Goal: Contribute content: Contribute content

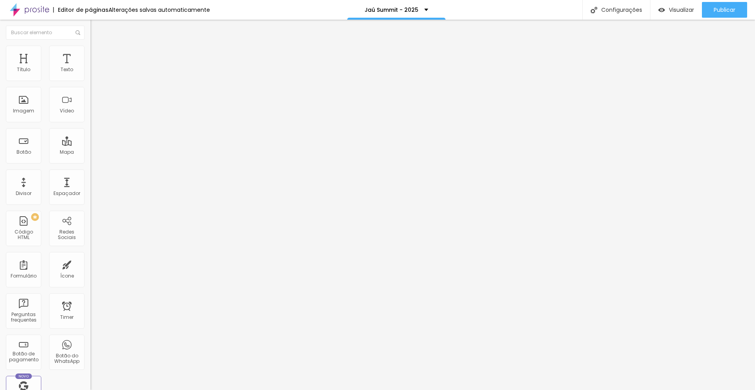
click at [90, 68] on span "Trocar imagem" at bounding box center [111, 64] width 43 height 7
click at [288, 389] on div "Alboom Cloud" at bounding box center [377, 392] width 755 height 5
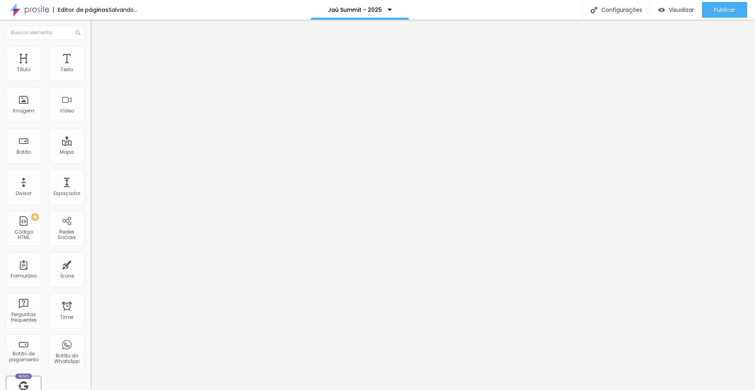
click at [90, 68] on span "Trocar imagem" at bounding box center [111, 64] width 43 height 7
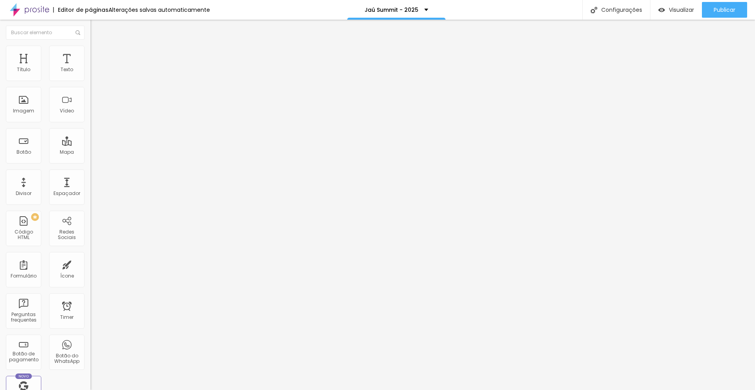
type input "river"
drag, startPoint x: 81, startPoint y: 74, endPoint x: 51, endPoint y: 73, distance: 29.9
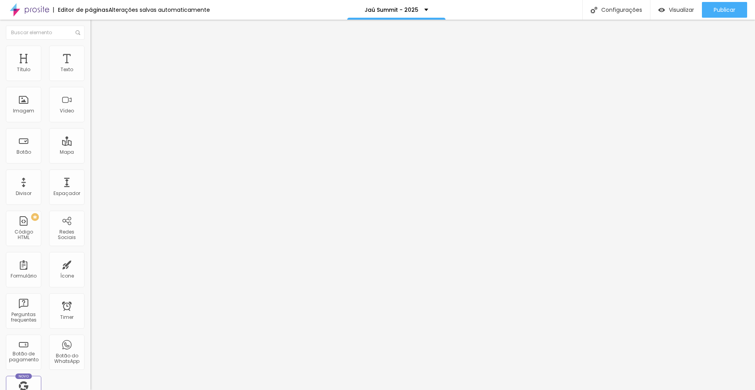
click at [90, 161] on input "[URL][DOMAIN_NAME]" at bounding box center [137, 157] width 94 height 8
paste input "rivertec"
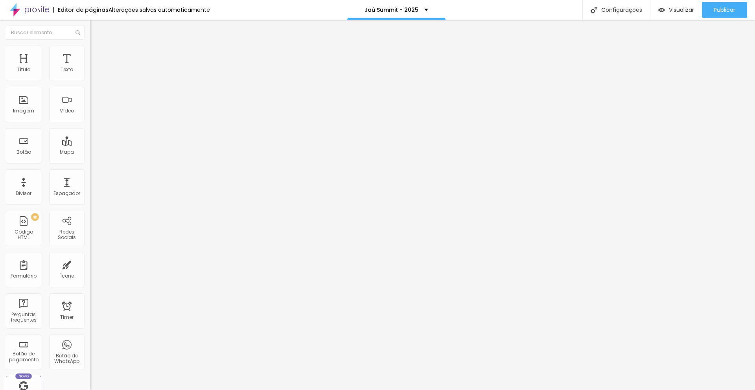
type input "[URL][DOMAIN_NAME]"
click at [90, 161] on input "[URL][DOMAIN_NAME]" at bounding box center [137, 157] width 94 height 8
paste input "[DOMAIN_NAME][URL]"
type input "[URL][DOMAIN_NAME]"
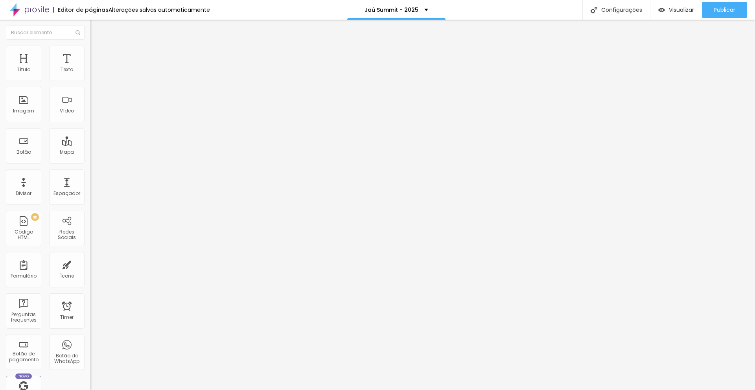
click at [90, 68] on span "Trocar imagem" at bounding box center [111, 64] width 43 height 7
click at [90, 50] on ul "Conteúdo Estilo Avançado" at bounding box center [135, 50] width 90 height 24
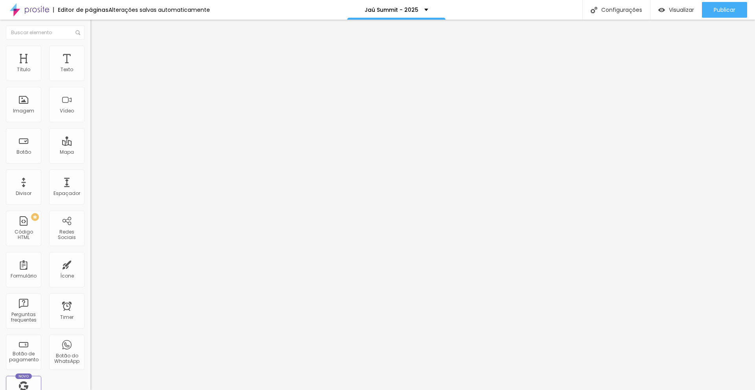
click at [97, 55] on span "Avançado" at bounding box center [110, 58] width 26 height 7
click at [90, 53] on li "Avançado" at bounding box center [135, 57] width 90 height 8
click at [97, 56] on span "Avançado" at bounding box center [110, 58] width 26 height 7
click at [90, 338] on div at bounding box center [135, 338] width 90 height 0
click at [90, 343] on div at bounding box center [135, 343] width 90 height 0
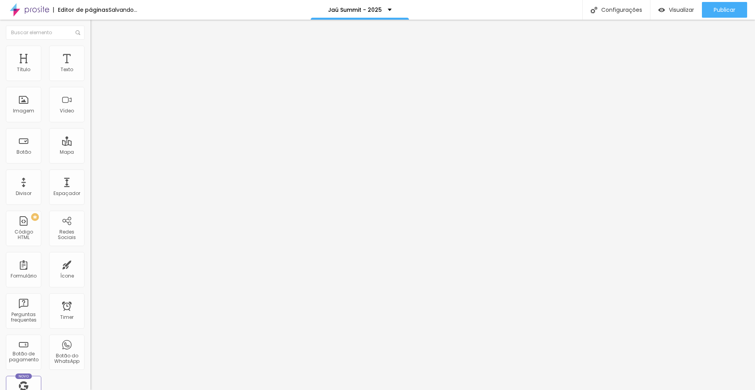
click at [90, 347] on div at bounding box center [135, 347] width 90 height 0
click at [90, 53] on img at bounding box center [93, 56] width 7 height 7
click at [90, 338] on div at bounding box center [135, 338] width 90 height 0
click at [90, 343] on div at bounding box center [135, 343] width 90 height 0
click at [90, 347] on div at bounding box center [135, 347] width 90 height 0
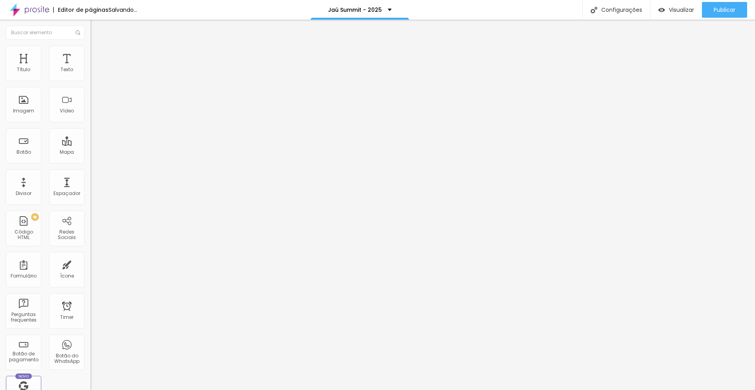
click at [97, 55] on span "Avançado" at bounding box center [110, 58] width 26 height 7
click at [90, 338] on div at bounding box center [135, 338] width 90 height 0
click at [90, 343] on div at bounding box center [135, 343] width 90 height 0
click at [90, 347] on div at bounding box center [135, 347] width 90 height 0
click at [90, 53] on li "Avançado" at bounding box center [135, 57] width 90 height 8
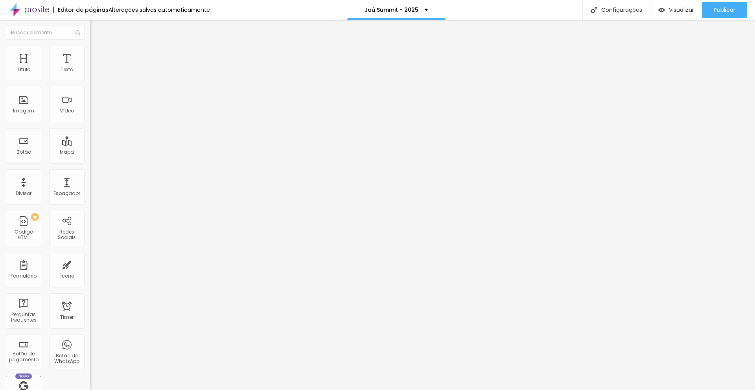
click at [90, 338] on div at bounding box center [135, 338] width 90 height 0
click at [90, 338] on li "Tablet" at bounding box center [135, 340] width 90 height 5
click at [90, 343] on div at bounding box center [135, 343] width 90 height 0
click at [90, 347] on div at bounding box center [135, 347] width 90 height 0
click at [97, 55] on span "Avançado" at bounding box center [110, 58] width 26 height 7
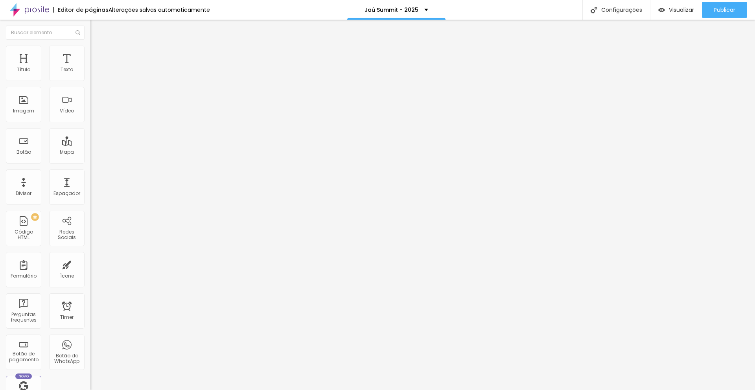
click at [90, 338] on div at bounding box center [135, 338] width 90 height 0
click at [90, 343] on div at bounding box center [135, 343] width 90 height 0
click at [90, 347] on div at bounding box center [135, 347] width 90 height 0
click at [90, 53] on img at bounding box center [93, 56] width 7 height 7
click at [90, 333] on li "Celular" at bounding box center [135, 335] width 90 height 5
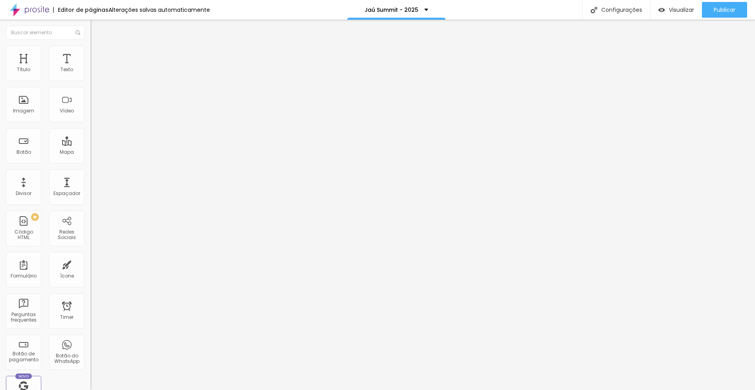
click at [90, 338] on div at bounding box center [135, 338] width 90 height 0
click at [90, 343] on div at bounding box center [135, 343] width 90 height 0
click at [90, 347] on div at bounding box center [135, 347] width 90 height 0
click at [90, 53] on li "Avançado" at bounding box center [135, 57] width 90 height 8
click at [90, 338] on div at bounding box center [135, 338] width 90 height 0
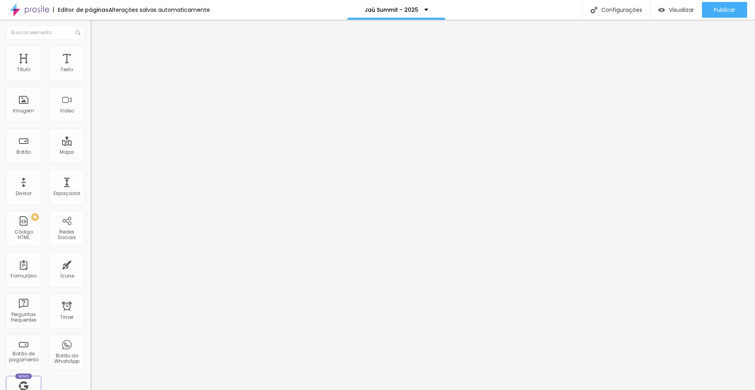
click at [90, 343] on div at bounding box center [135, 343] width 90 height 0
click at [90, 347] on div at bounding box center [135, 347] width 90 height 0
click at [90, 161] on input "[URL][DOMAIN_NAME]" at bounding box center [137, 157] width 94 height 8
paste input "[DOMAIN_NAME]"
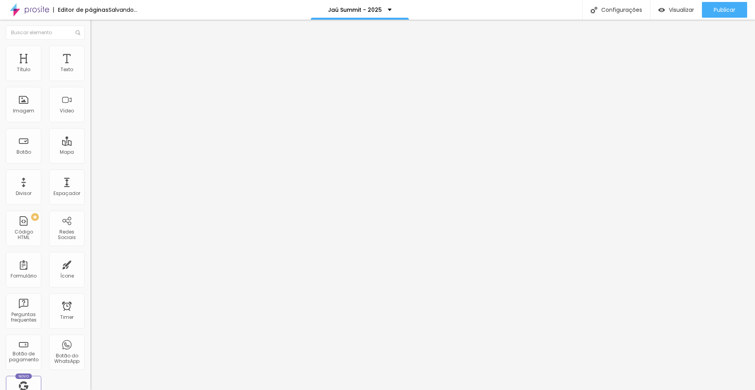
type input "[URL][DOMAIN_NAME]"
click at [90, 68] on span "Trocar imagem" at bounding box center [111, 64] width 43 height 7
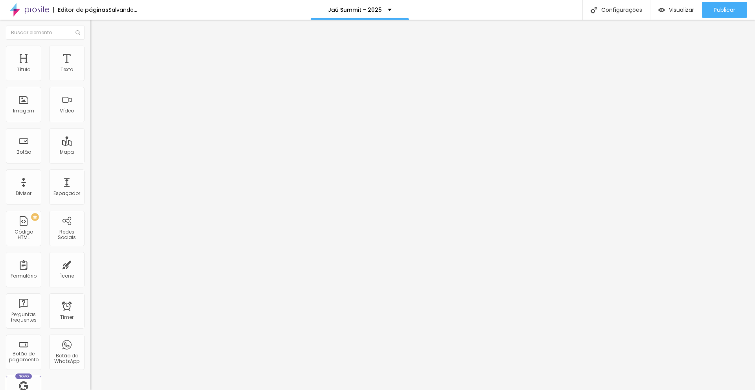
click at [90, 49] on img at bounding box center [93, 49] width 7 height 7
click at [94, 212] on icon "button" at bounding box center [96, 214] width 5 height 5
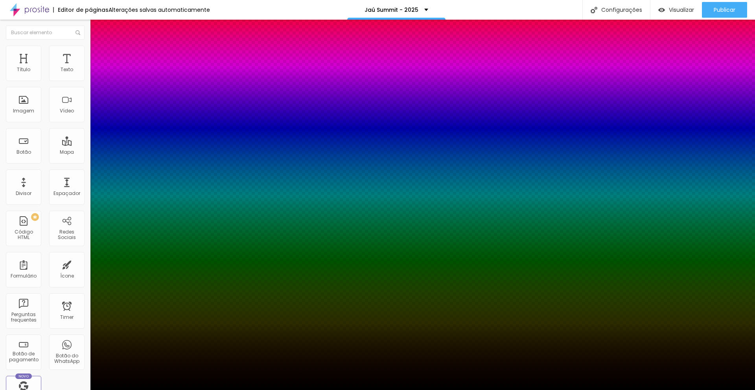
click at [145, 389] on div at bounding box center [377, 395] width 755 height 0
click at [142, 389] on div at bounding box center [377, 395] width 755 height 0
click at [14, 389] on div at bounding box center [377, 390] width 755 height 0
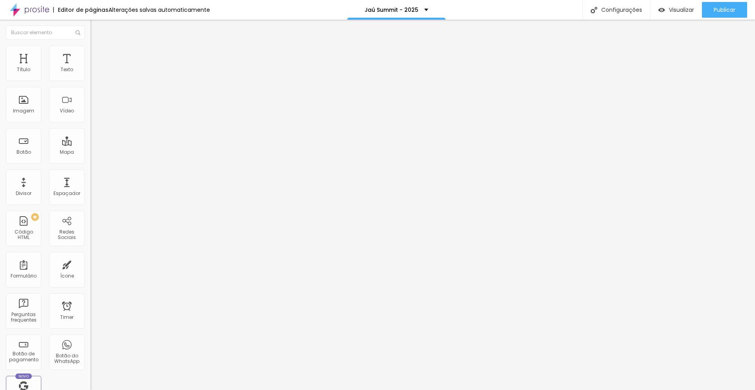
click at [97, 54] on span "Estilo" at bounding box center [103, 51] width 12 height 7
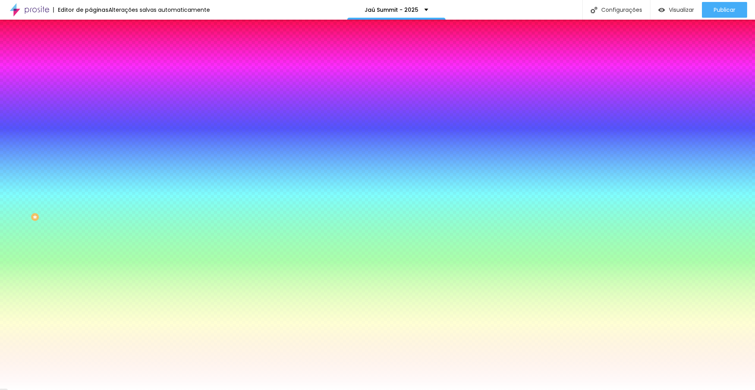
click at [90, 75] on div at bounding box center [135, 75] width 90 height 0
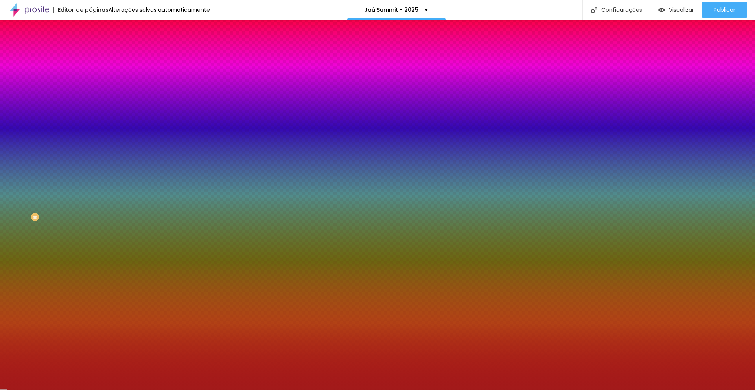
type input "#D11919"
drag, startPoint x: 56, startPoint y: 110, endPoint x: 59, endPoint y: 97, distance: 13.3
click at [59, 97] on div at bounding box center [377, 195] width 755 height 390
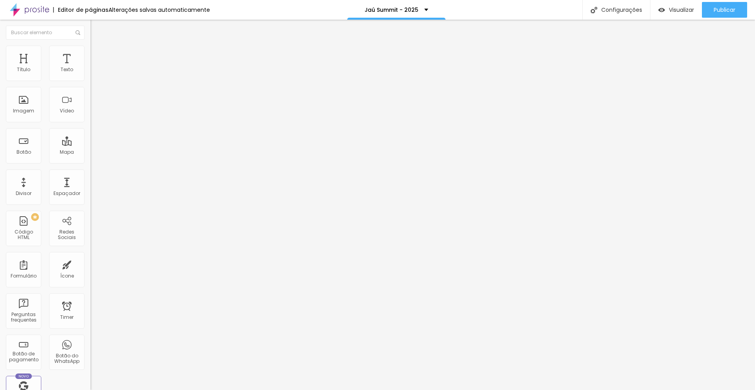
click at [90, 48] on img at bounding box center [93, 49] width 7 height 7
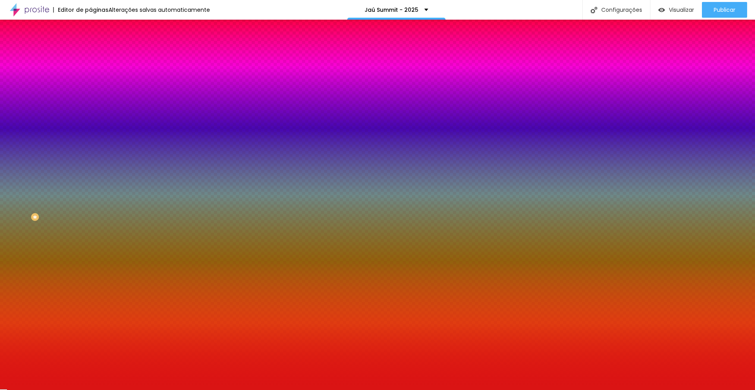
click at [90, 75] on div at bounding box center [135, 75] width 90 height 0
drag, startPoint x: 80, startPoint y: 96, endPoint x: 83, endPoint y: 69, distance: 27.7
click at [90, 69] on div "Cor de fundo Voltar ao padrão #DA1414 0 [PERSON_NAME] arredondada" at bounding box center [135, 127] width 90 height 133
click at [90, 183] on div "Editar Coluna Conteúdo Estilo Avançado Cor de fundo Voltar ao padrão #DA1414 0 …" at bounding box center [135, 205] width 90 height 370
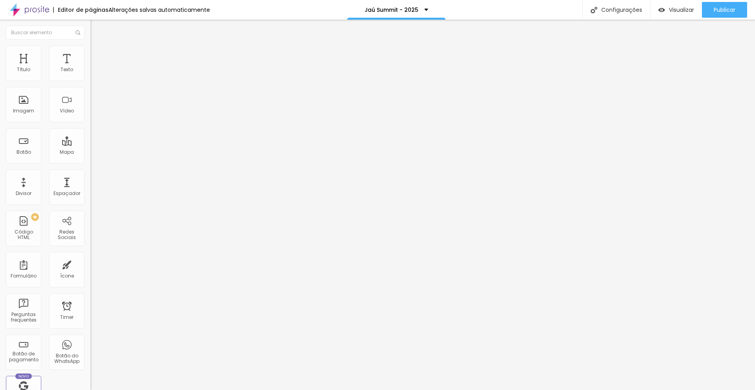
click at [90, 68] on span "Trocar imagem" at bounding box center [111, 64] width 43 height 7
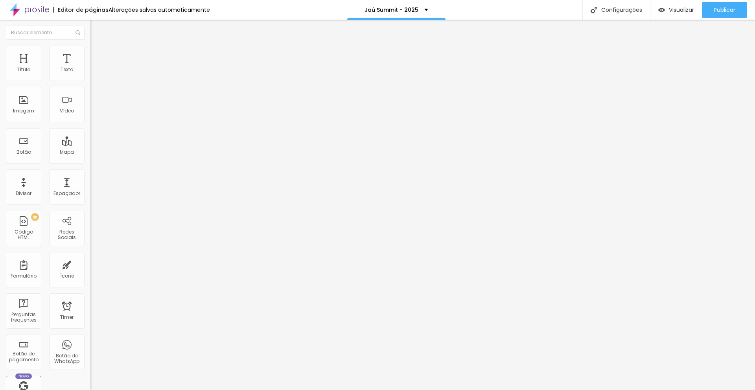
click at [725, 10] on span "Publicar" at bounding box center [724, 10] width 22 height 6
click at [90, 68] on span "Trocar imagem" at bounding box center [111, 64] width 43 height 7
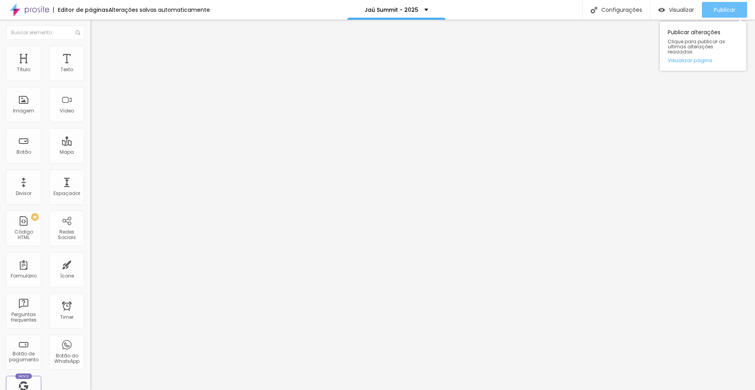
click at [721, 4] on div "Publicar" at bounding box center [724, 10] width 22 height 16
click at [697, 58] on link "Visualizar página" at bounding box center [702, 60] width 71 height 5
